Goal: Information Seeking & Learning: Learn about a topic

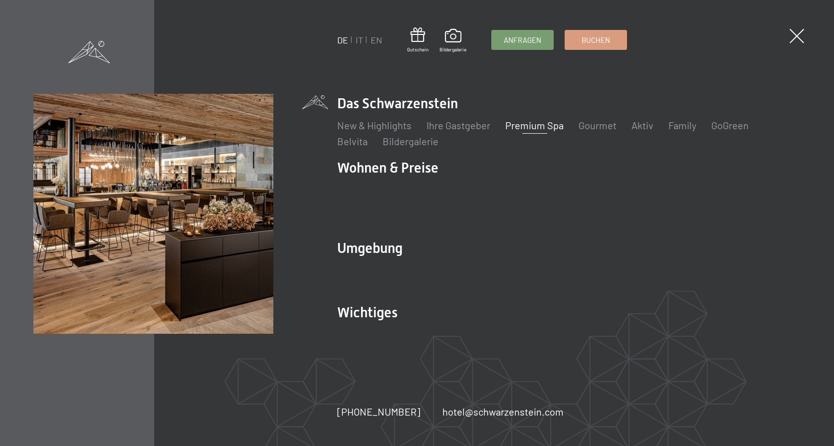
click at [542, 131] on link "Premium Spa" at bounding box center [534, 125] width 58 height 12
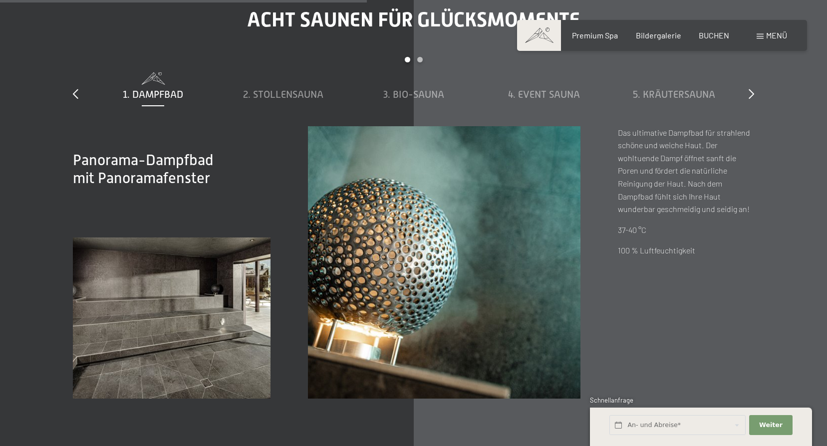
scroll to position [3243, 0]
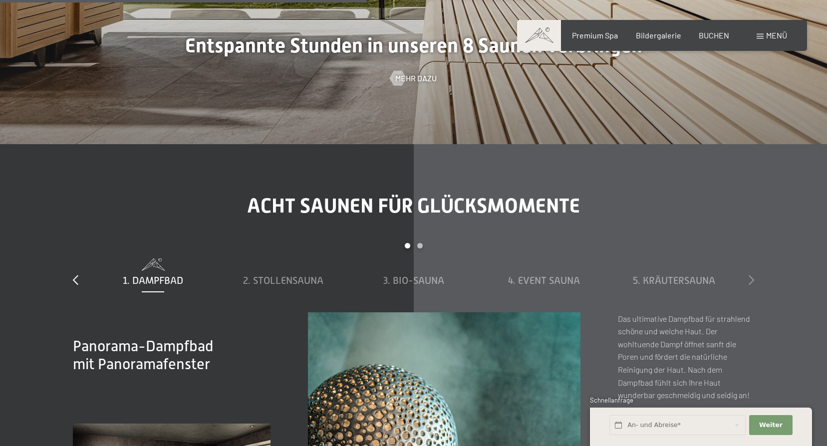
click at [750, 275] on icon at bounding box center [750, 280] width 5 height 10
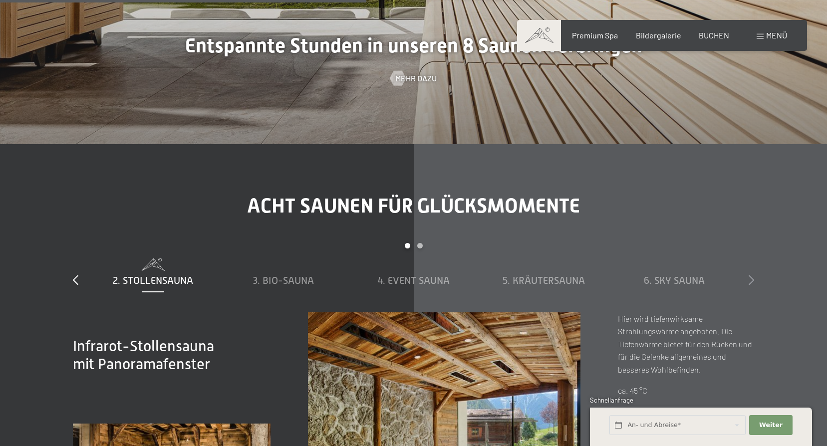
click at [750, 275] on icon at bounding box center [750, 280] width 5 height 10
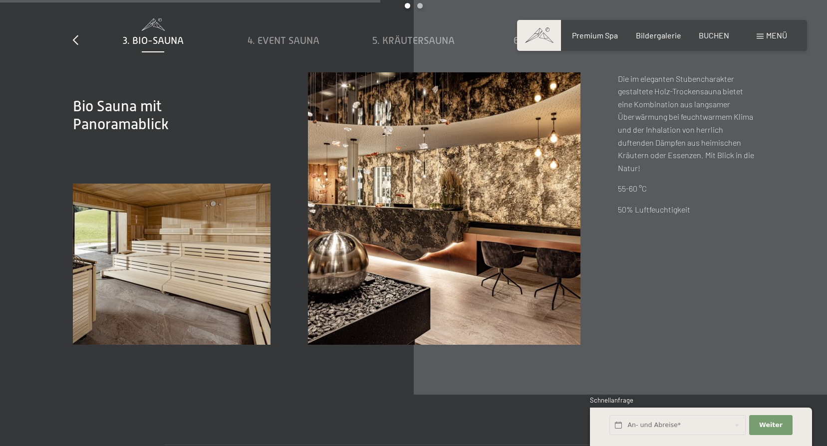
scroll to position [3343, 0]
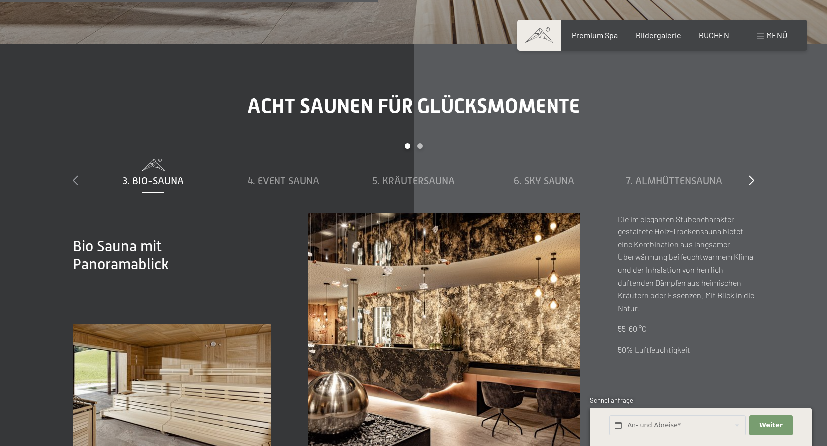
click at [75, 175] on icon at bounding box center [75, 180] width 5 height 10
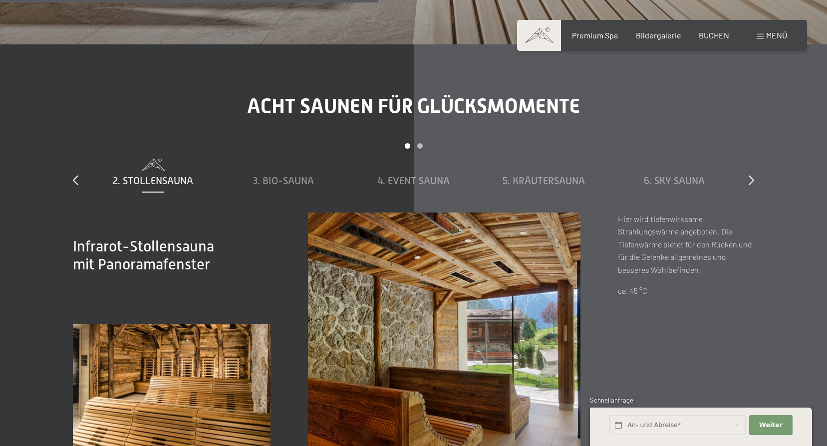
click at [155, 175] on span "2. Stollensauna" at bounding box center [153, 180] width 80 height 11
click at [156, 175] on span "2. Stollensauna" at bounding box center [153, 180] width 80 height 11
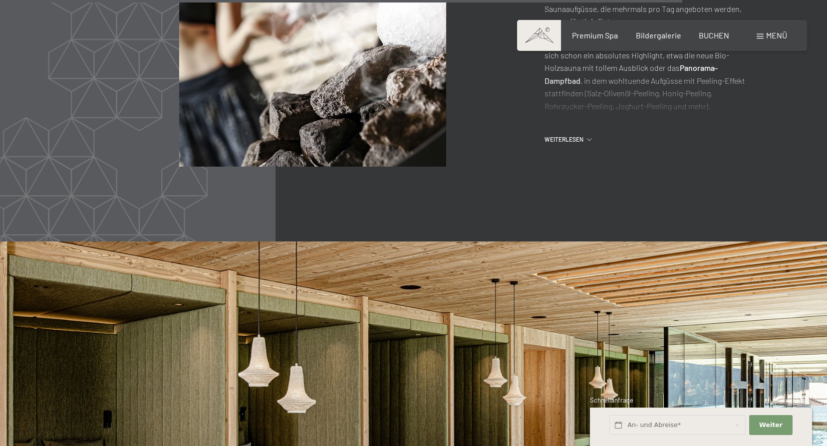
scroll to position [4889, 0]
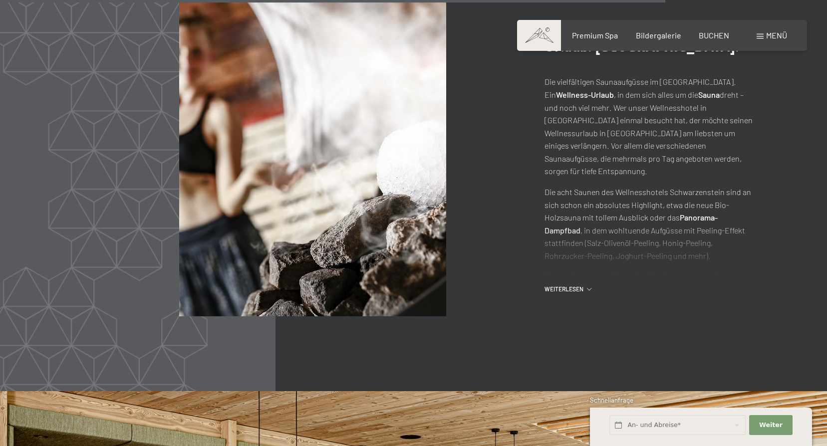
click at [560, 285] on span "Weiterlesen" at bounding box center [565, 289] width 42 height 8
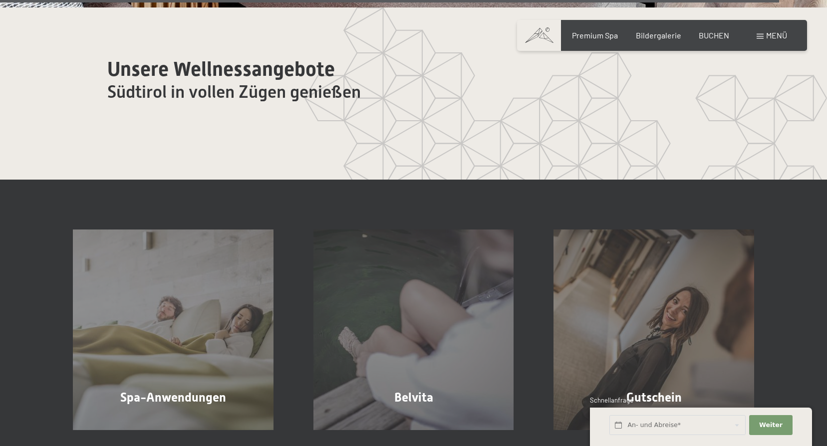
scroll to position [6014, 0]
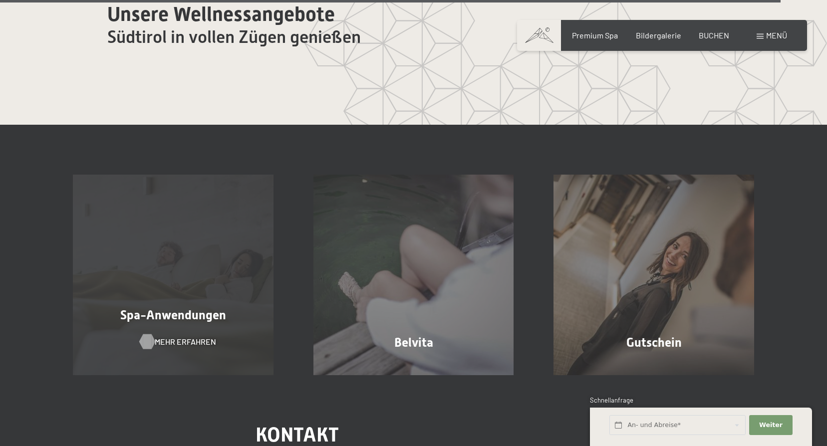
click at [185, 336] on span "Mehr erfahren" at bounding box center [185, 341] width 61 height 11
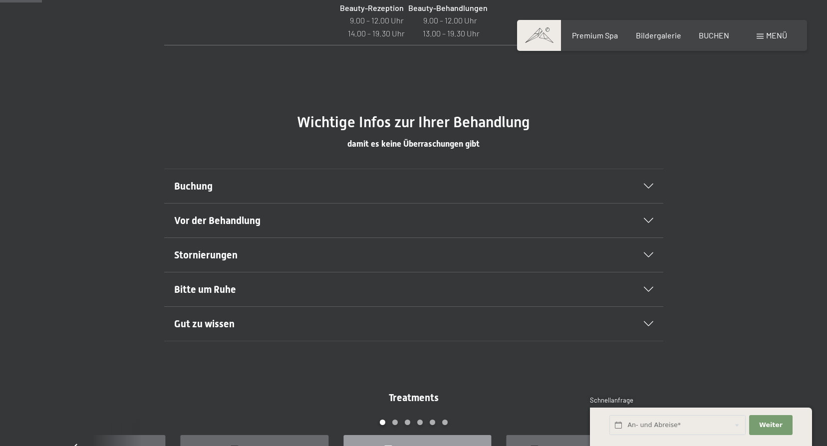
scroll to position [549, 0]
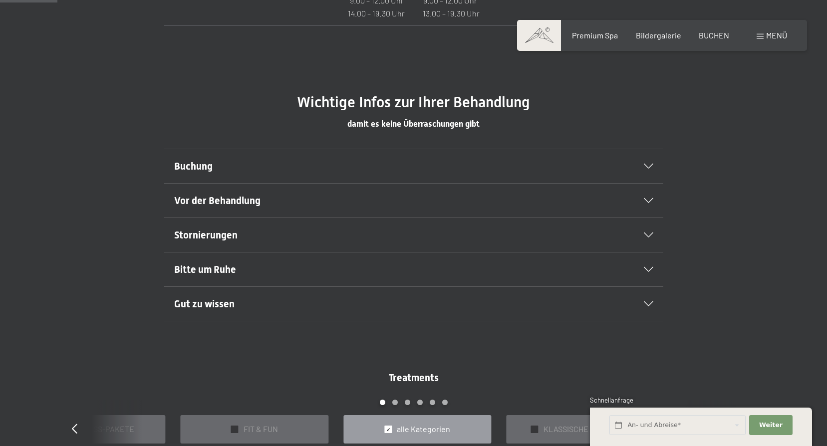
click at [194, 164] on span "Buchung" at bounding box center [193, 166] width 38 height 12
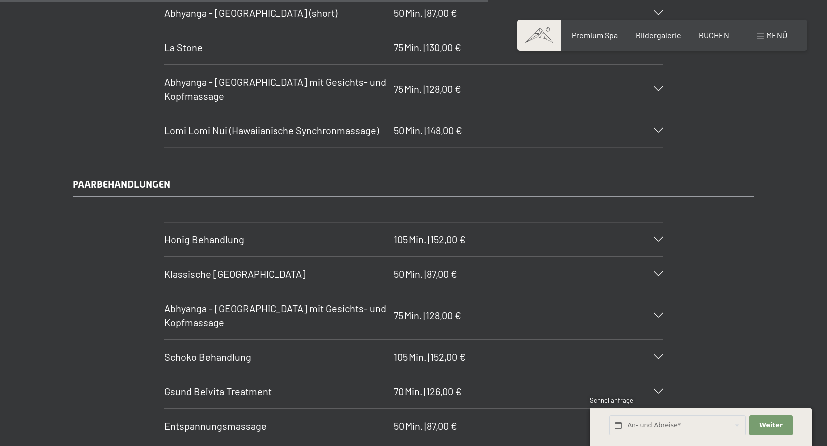
scroll to position [4690, 0]
